Goal: Information Seeking & Learning: Learn about a topic

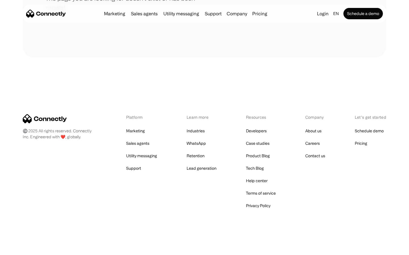
scroll to position [104, 0]
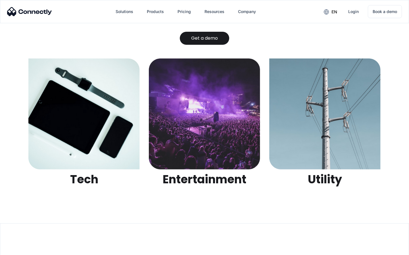
scroll to position [1791, 0]
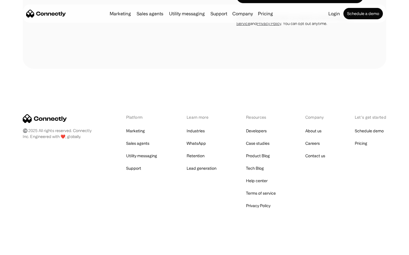
scroll to position [603, 0]
